Goal: Information Seeking & Learning: Learn about a topic

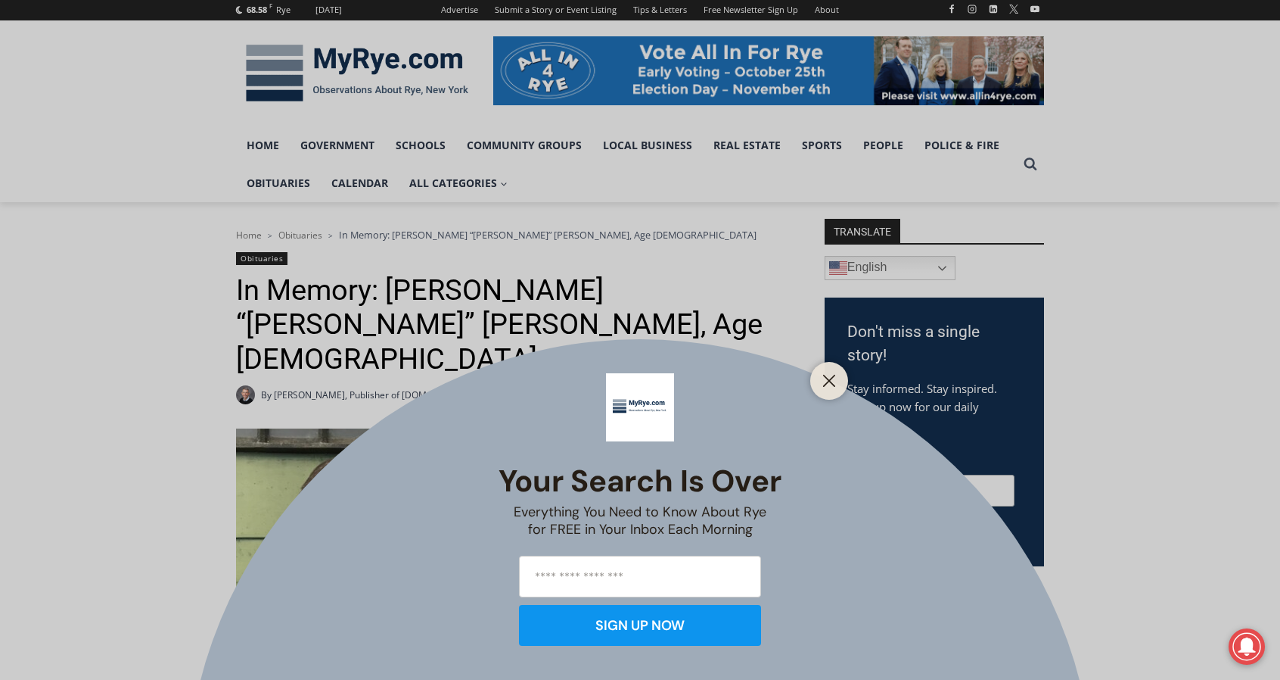
scroll to position [227, 0]
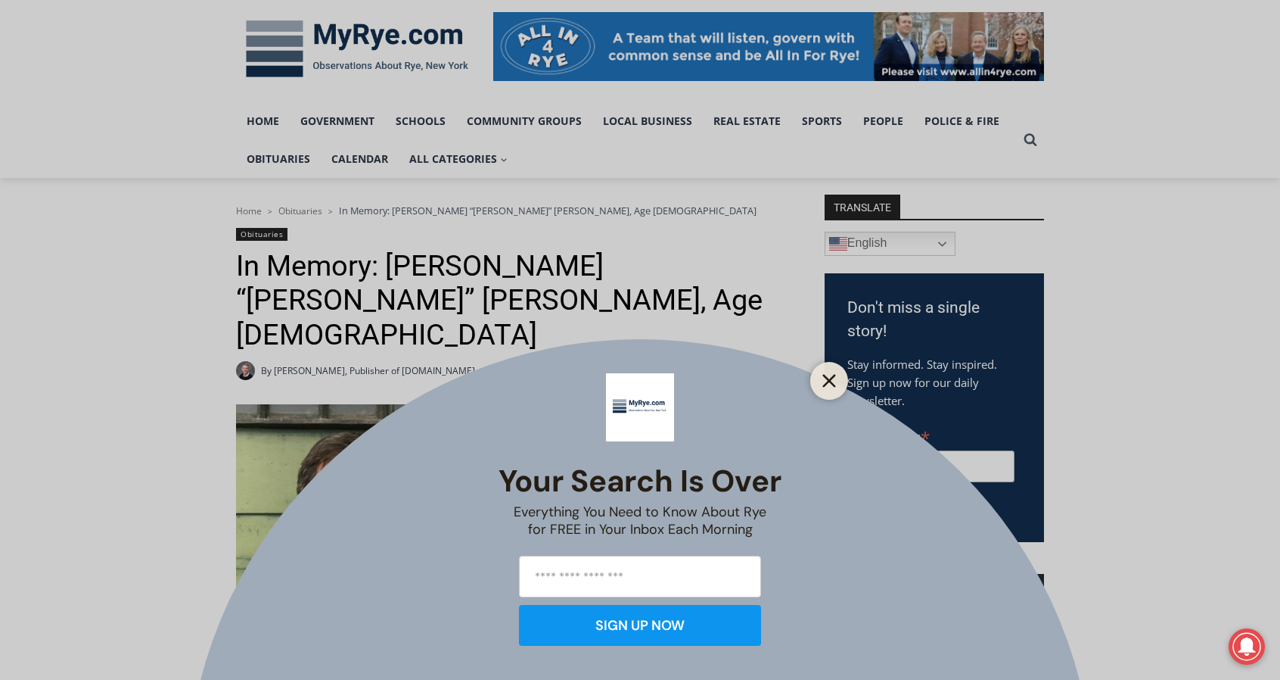
click at [832, 379] on icon "Close" at bounding box center [830, 381] width 14 height 14
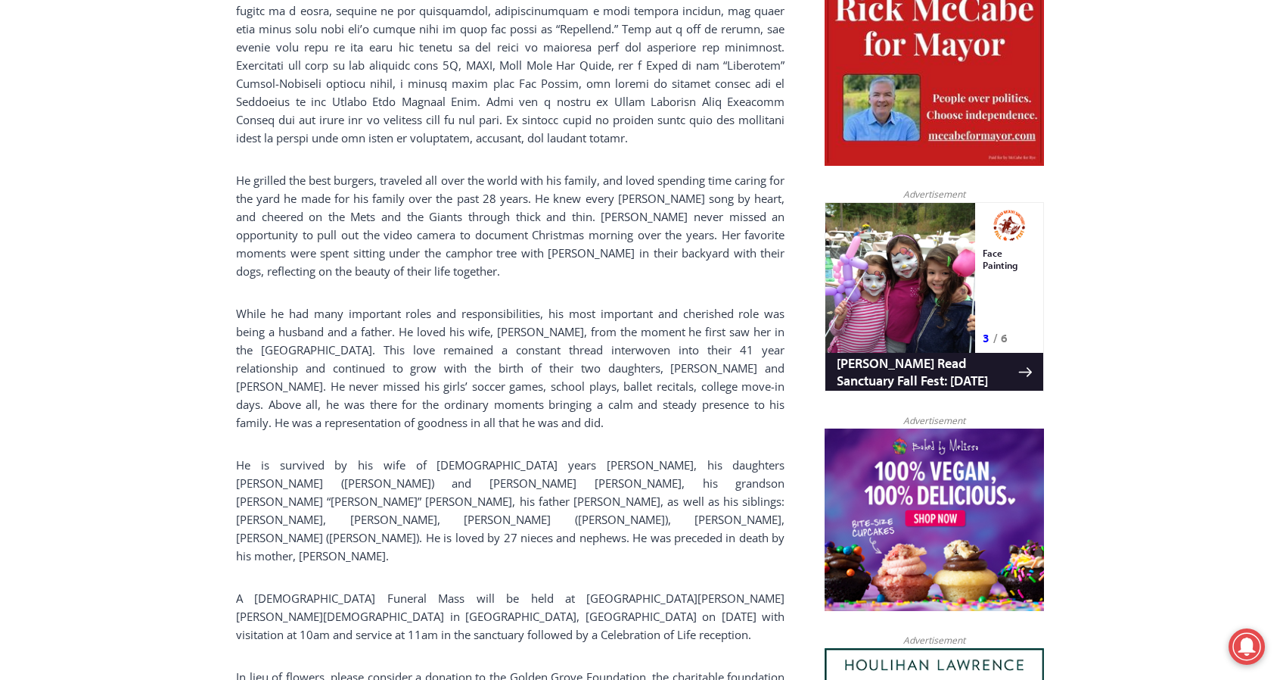
scroll to position [1135, 0]
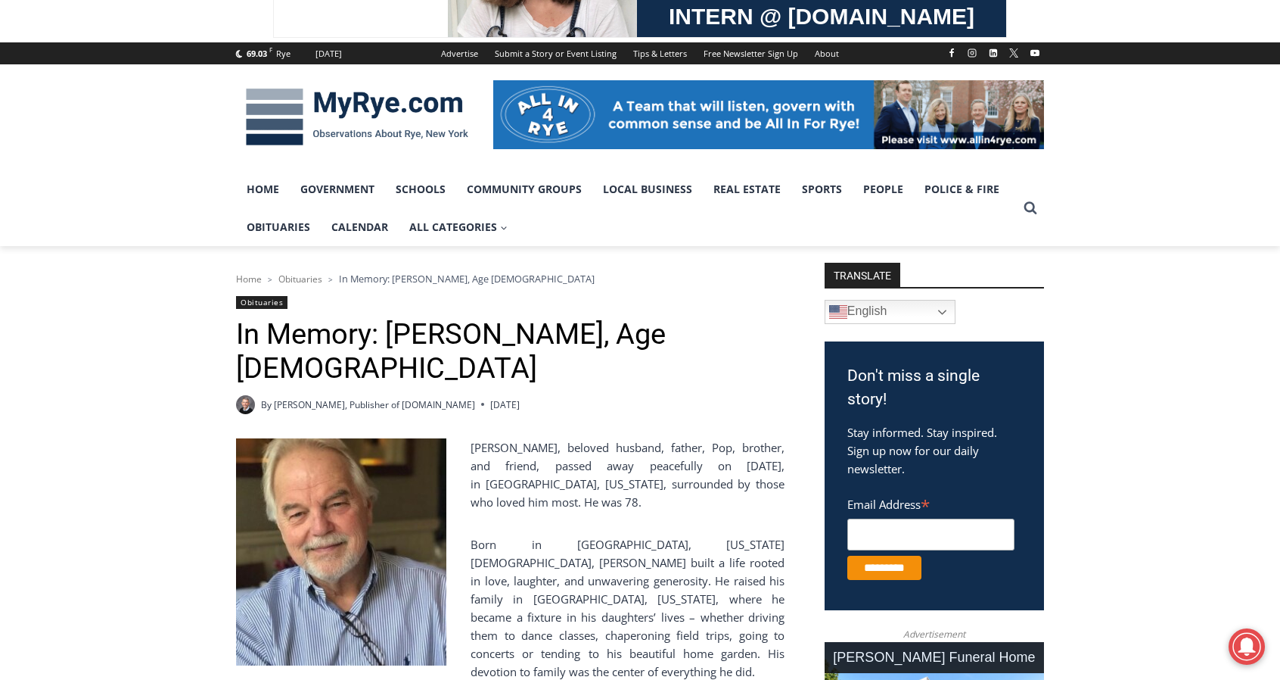
scroll to position [151, 0]
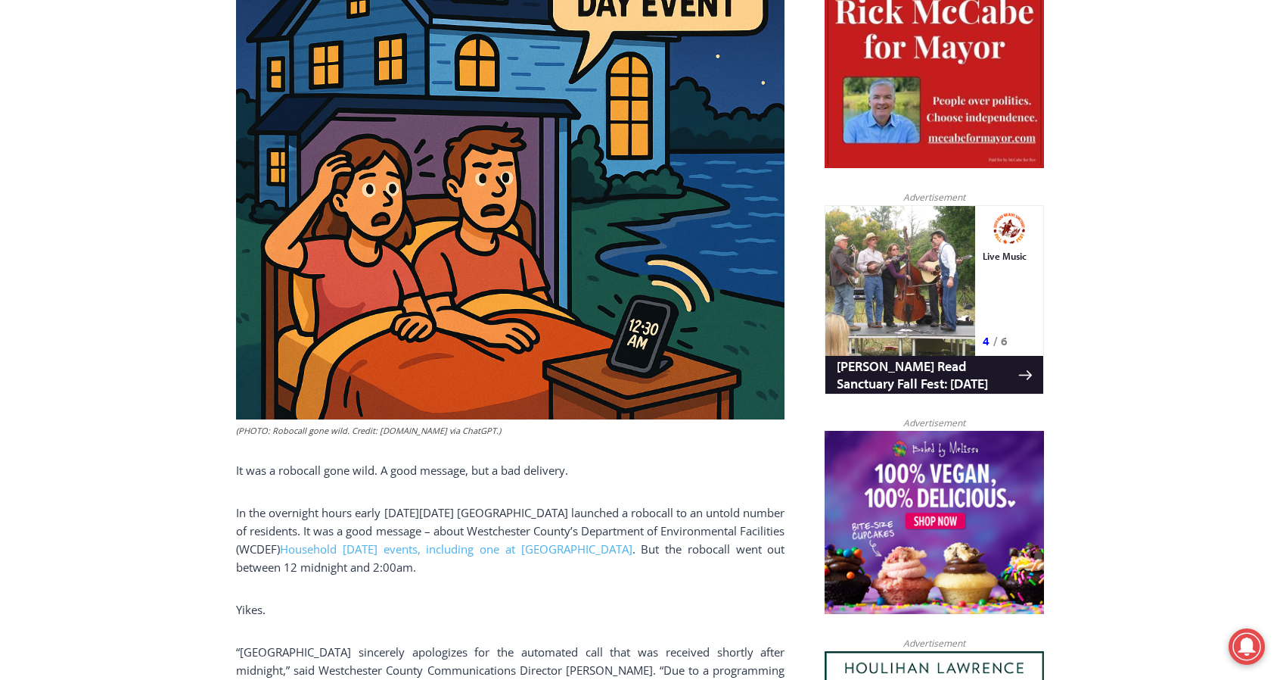
scroll to position [814, 0]
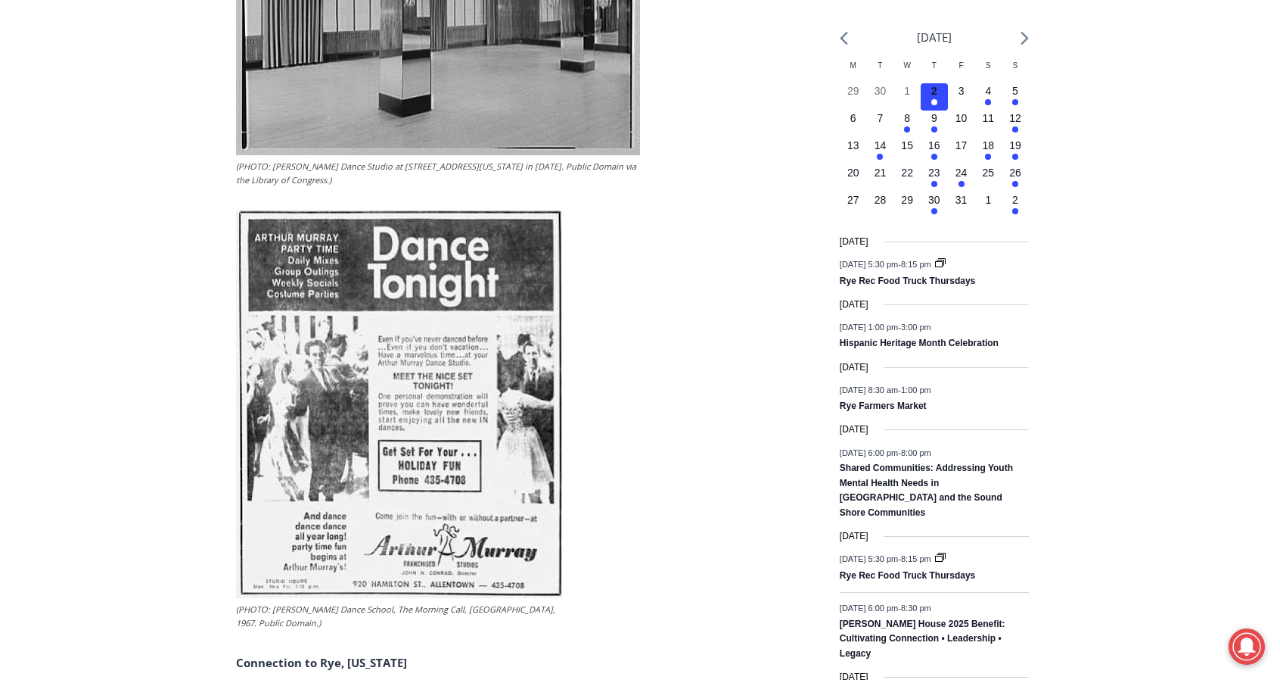
scroll to position [1638, 0]
